Goal: Task Accomplishment & Management: Use online tool/utility

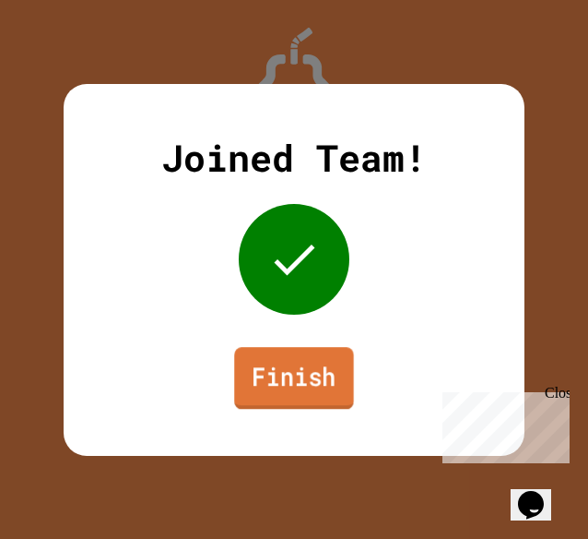
click at [290, 381] on link "Finish" at bounding box center [294, 378] width 120 height 62
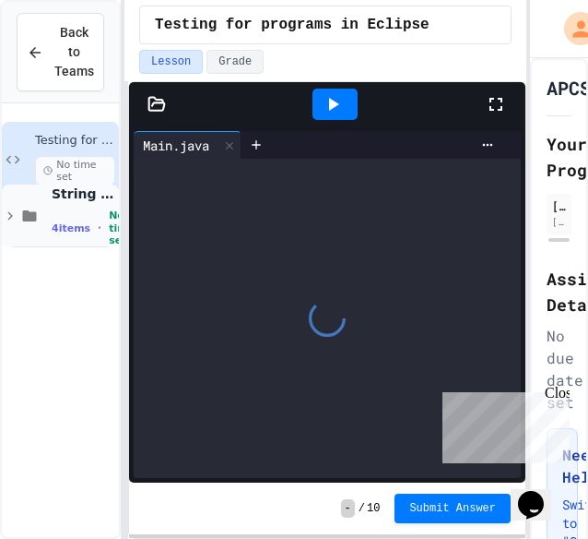
click at [42, 226] on div "String Programs 4 items • No time set" at bounding box center [60, 215] width 117 height 63
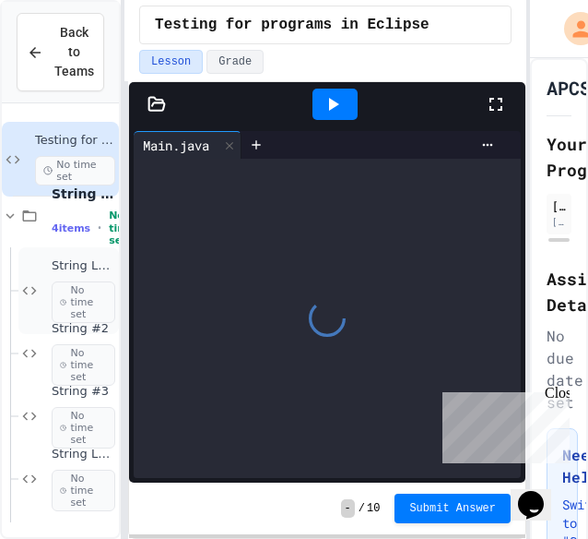
click at [72, 300] on span "No time set" at bounding box center [84, 302] width 64 height 42
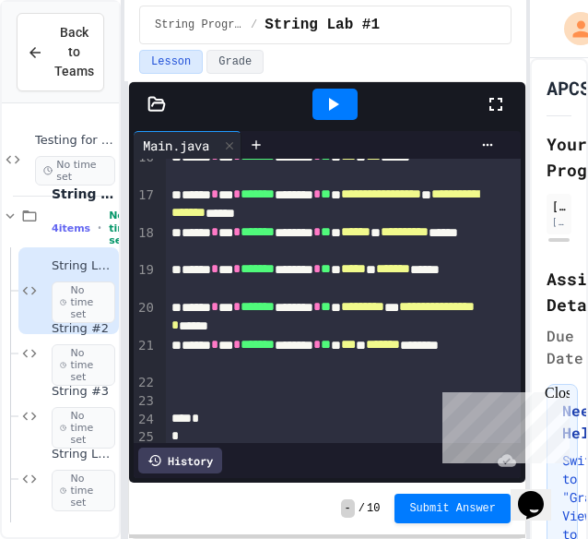
scroll to position [457, 0]
